Goal: Find contact information: Find contact information

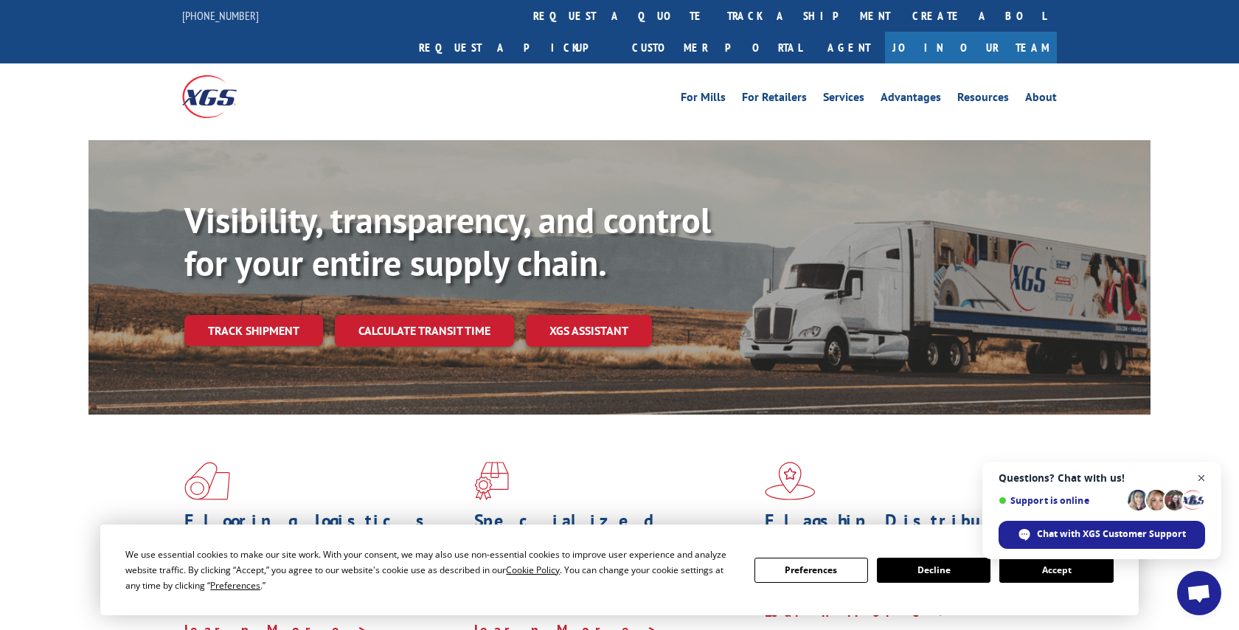
click at [1203, 475] on span "Close chat" at bounding box center [1202, 478] width 18 height 18
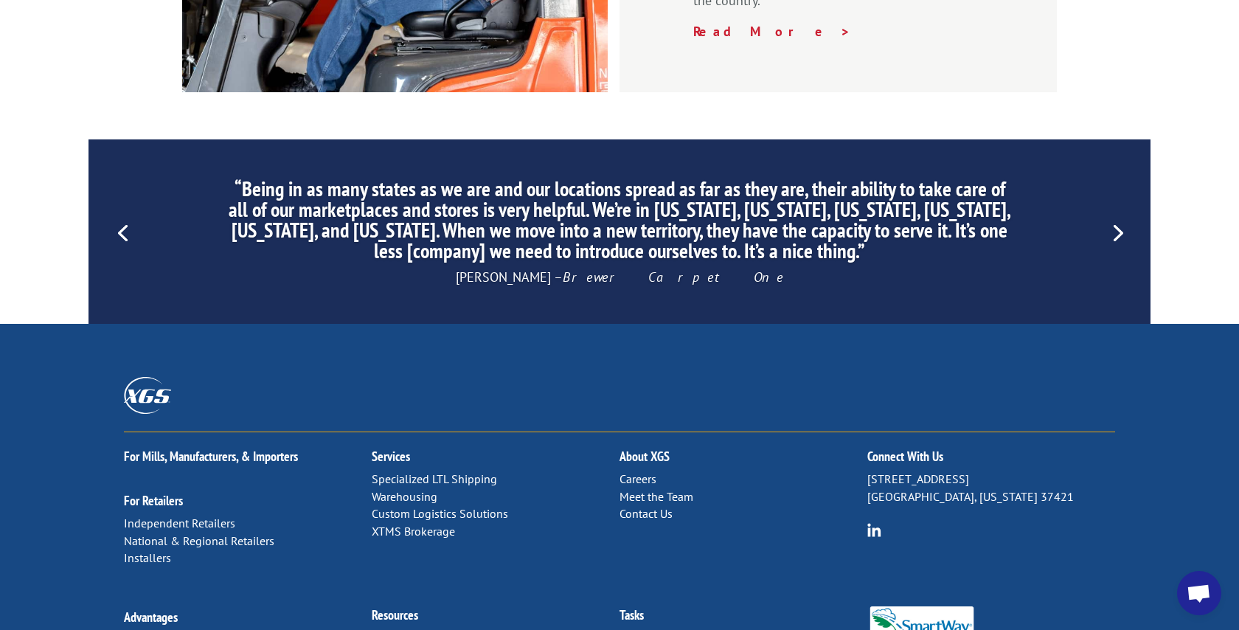
scroll to position [2252, 0]
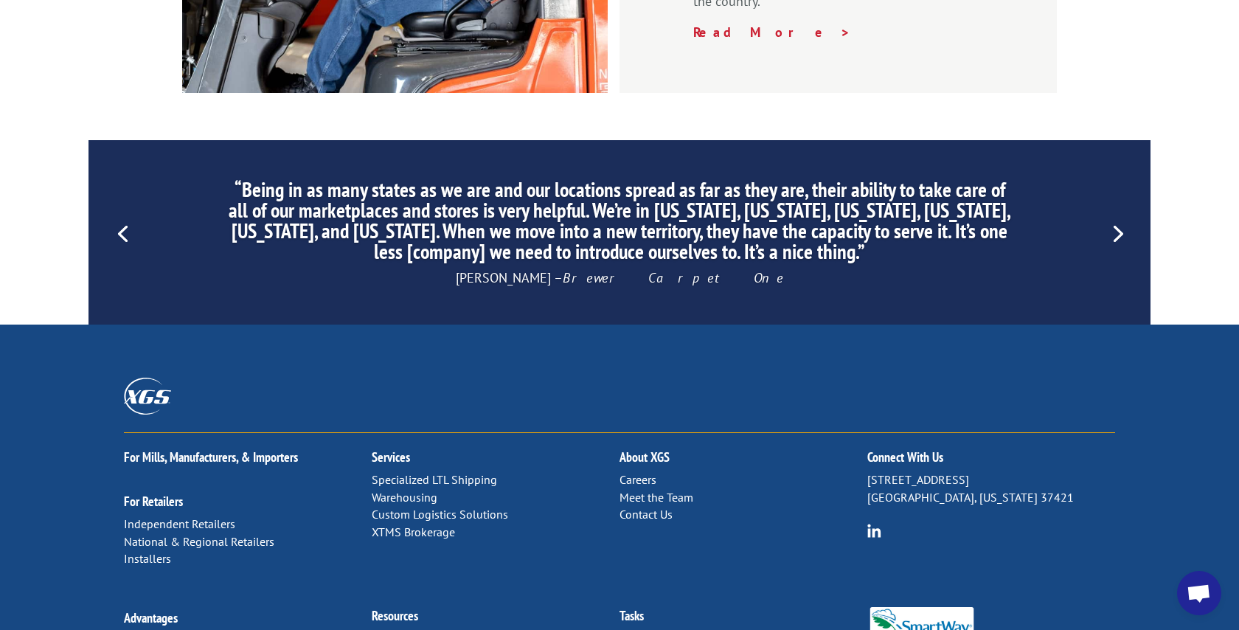
click at [632, 507] on link "Contact Us" at bounding box center [646, 514] width 53 height 15
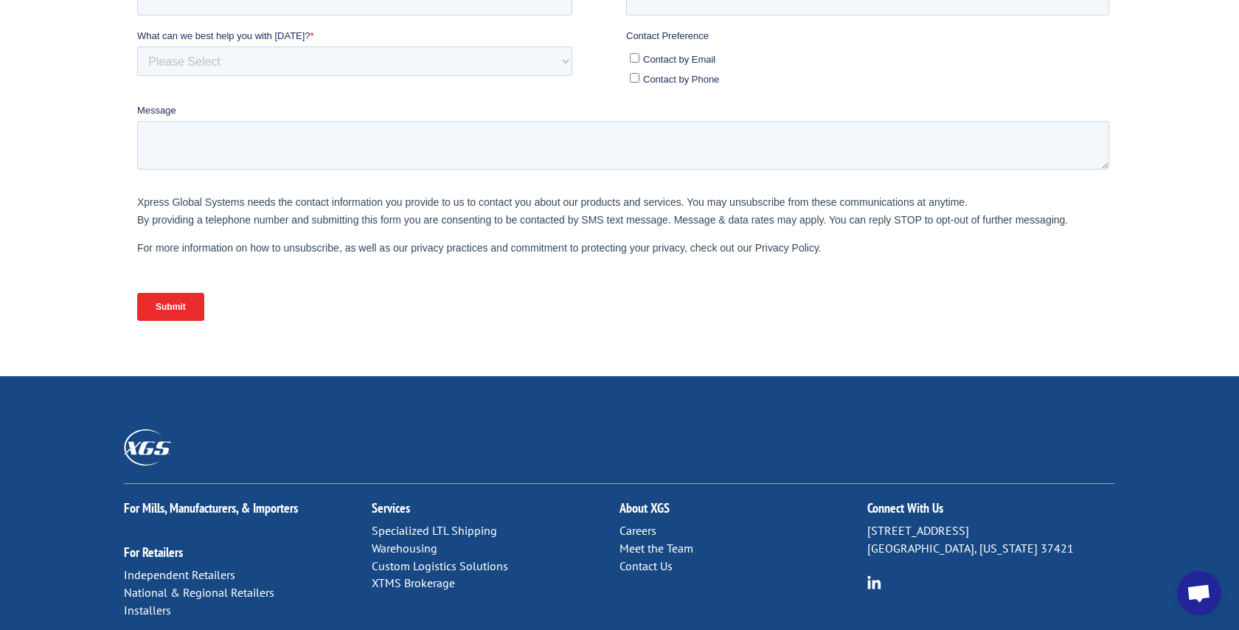
scroll to position [473, 0]
click at [670, 540] on link "Meet the Team" at bounding box center [657, 547] width 74 height 15
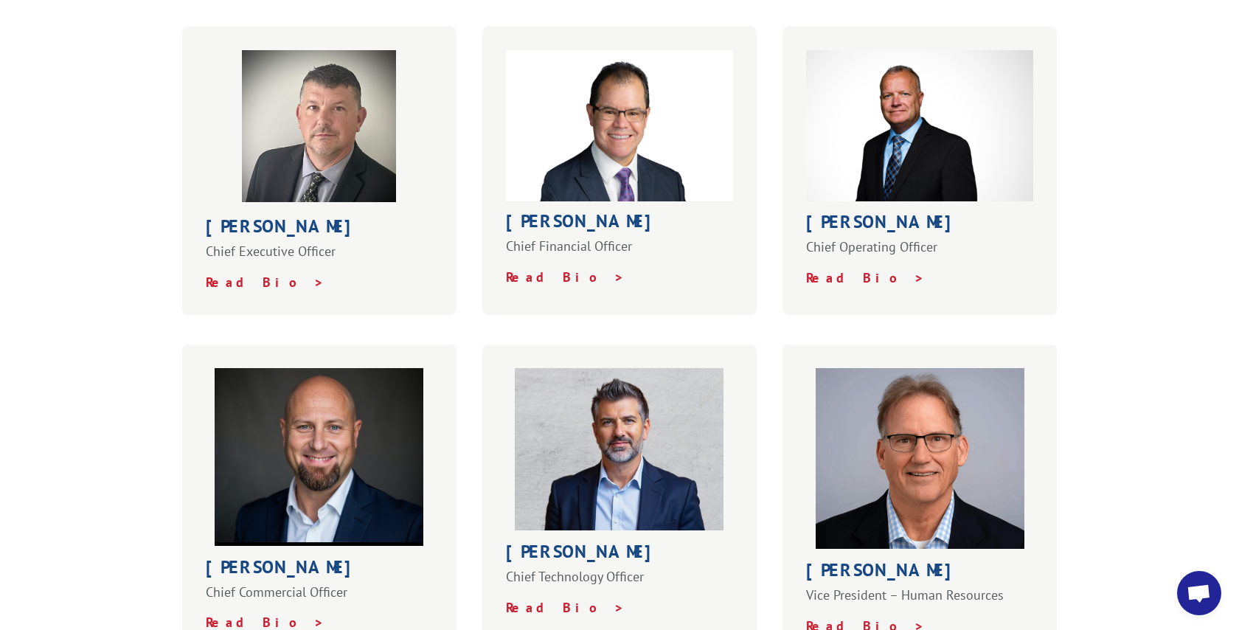
scroll to position [527, 0]
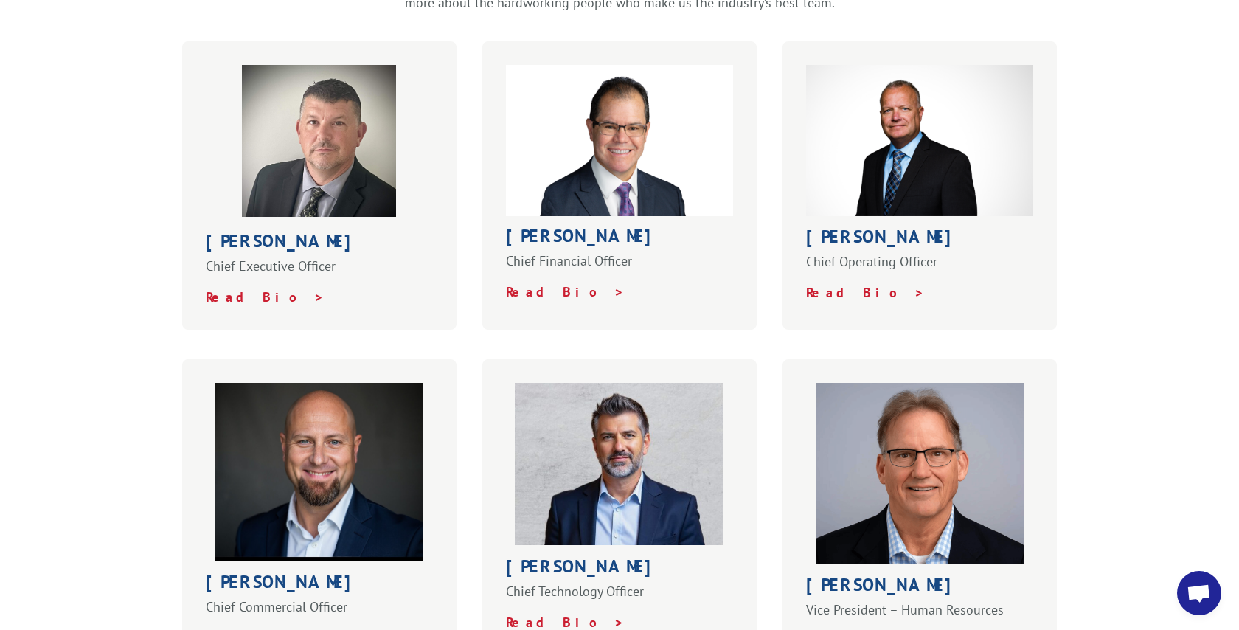
click at [863, 225] on strong "Greg Laminack" at bounding box center [885, 236] width 158 height 23
click at [860, 253] on p "Chief Operating Officer" at bounding box center [919, 268] width 227 height 31
click at [855, 225] on strong "Greg Laminack" at bounding box center [885, 236] width 158 height 23
click at [842, 225] on strong "Greg Laminack" at bounding box center [885, 236] width 158 height 23
click at [842, 284] on strong "Read Bio >" at bounding box center [865, 292] width 119 height 17
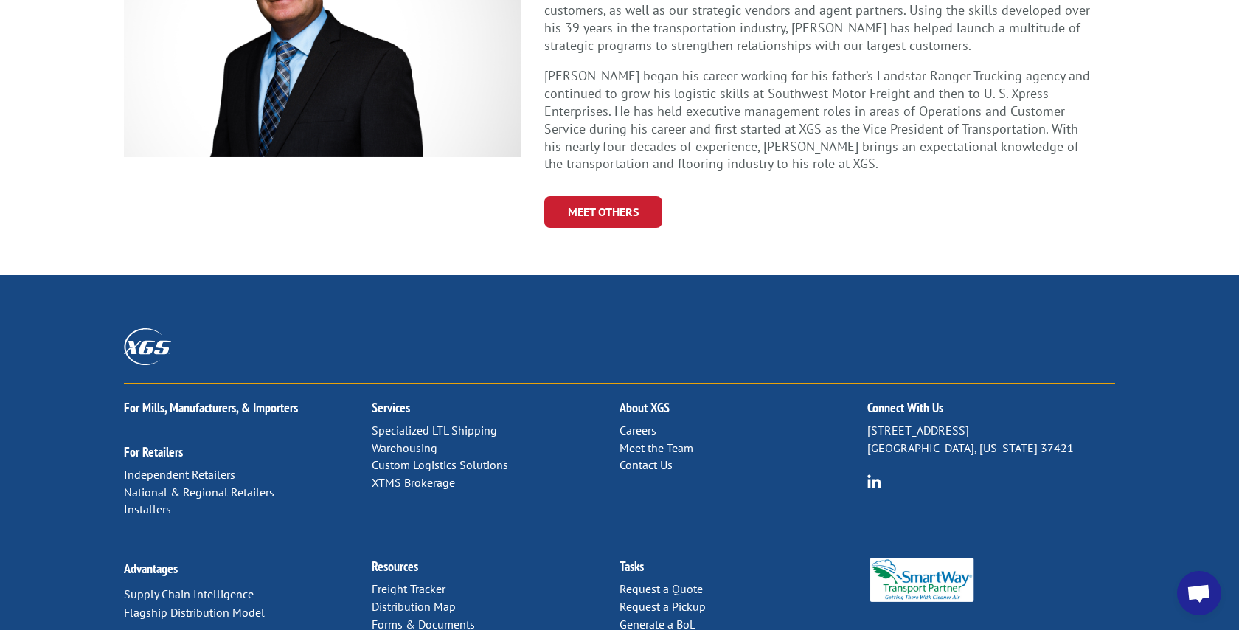
scroll to position [564, 0]
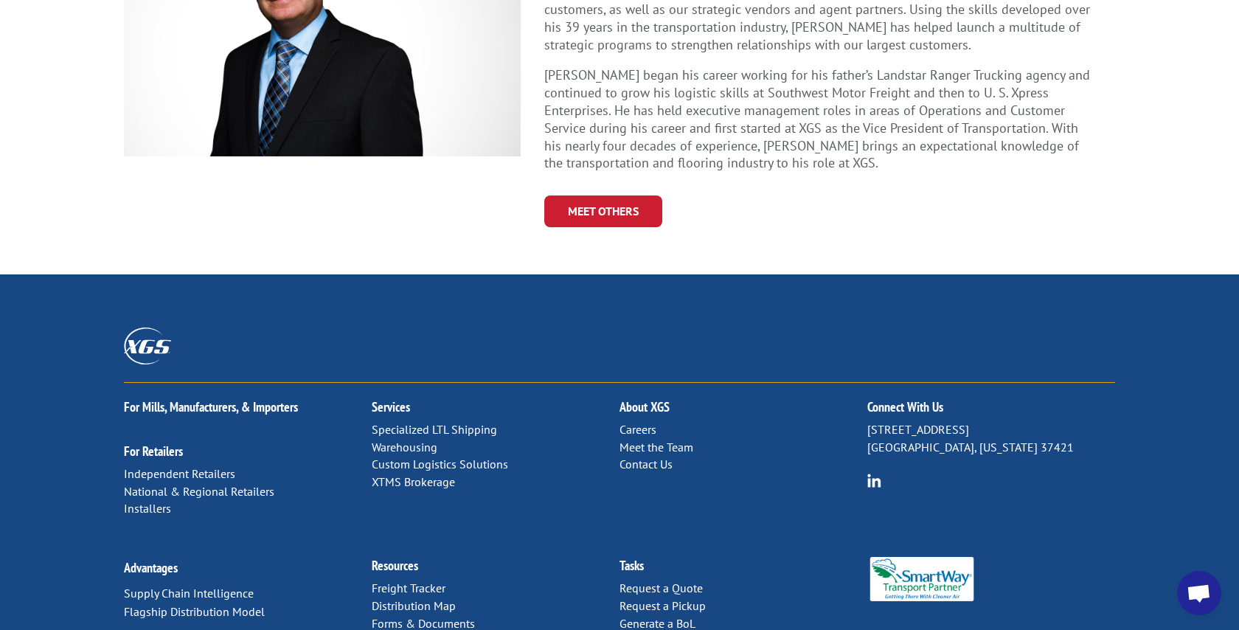
click at [648, 457] on link "Contact Us" at bounding box center [646, 464] width 53 height 15
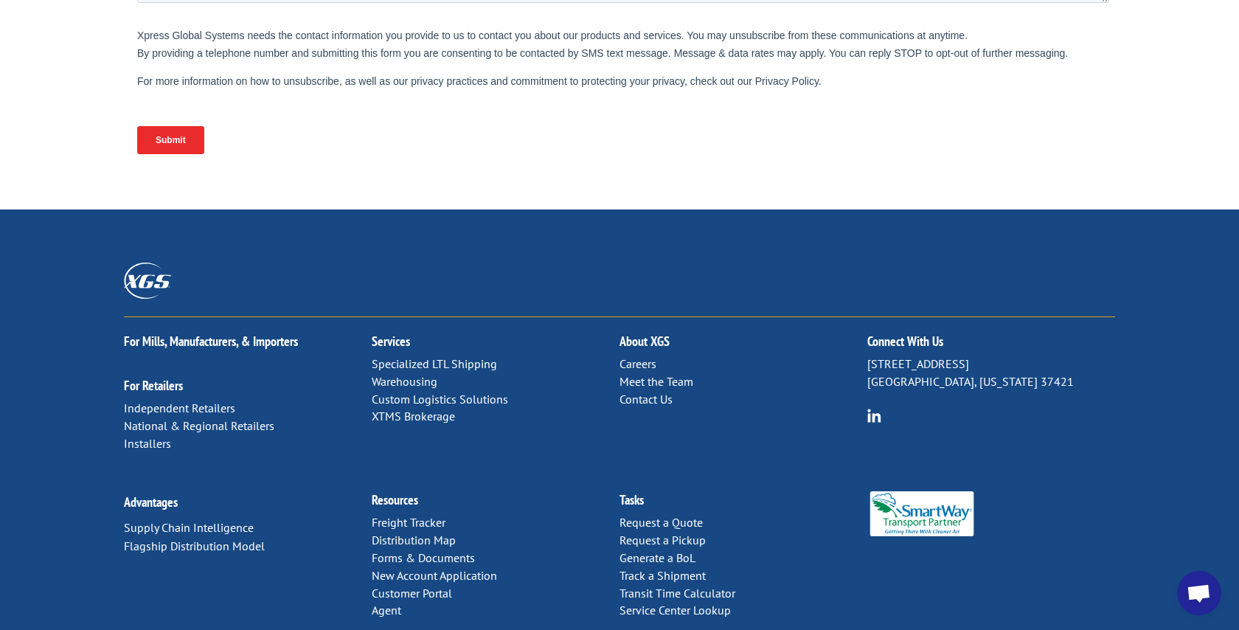
scroll to position [638, 0]
